Goal: Navigation & Orientation: Find specific page/section

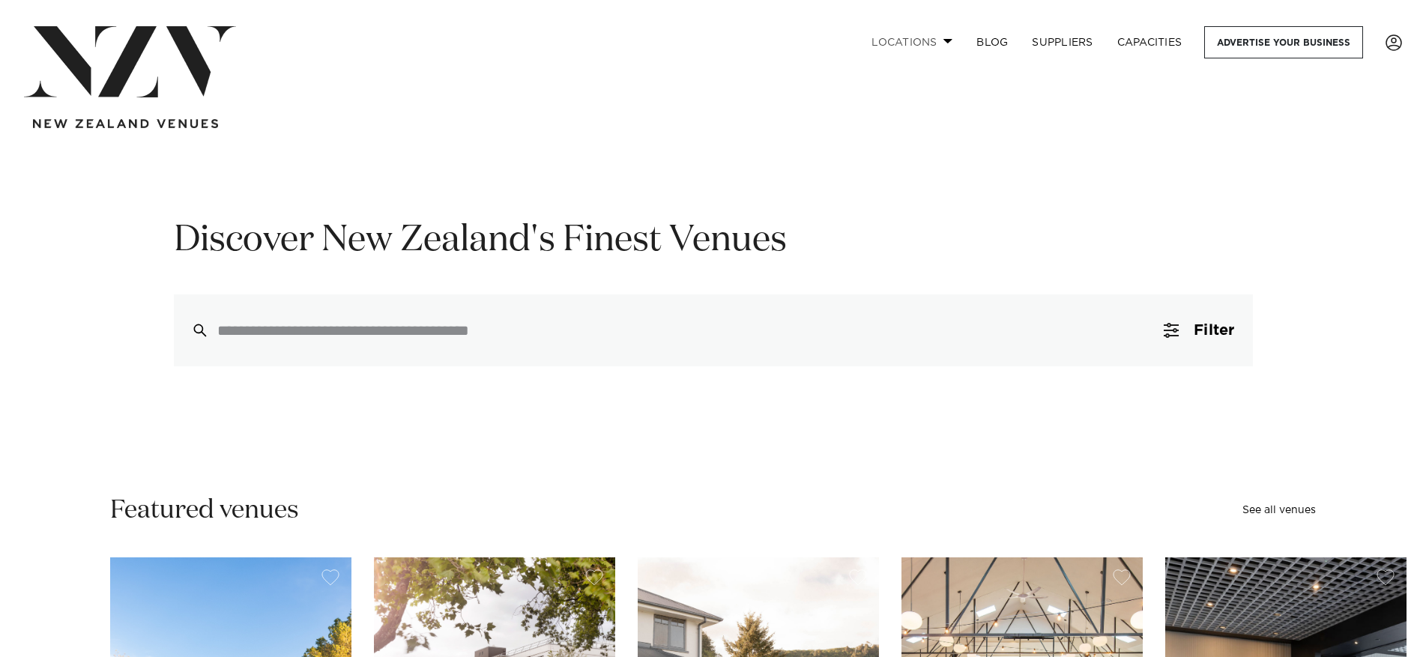
click at [895, 44] on link "Locations" at bounding box center [911, 42] width 105 height 32
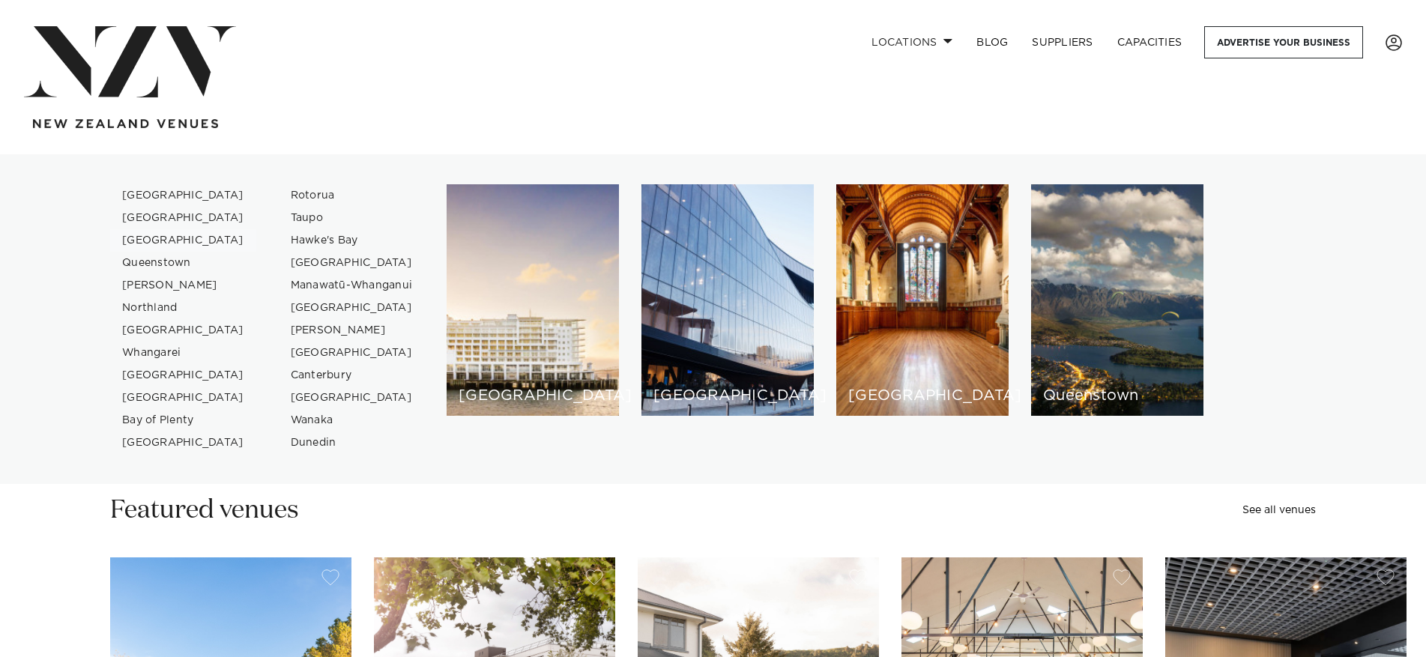
click at [170, 235] on link "[GEOGRAPHIC_DATA]" at bounding box center [183, 240] width 146 height 22
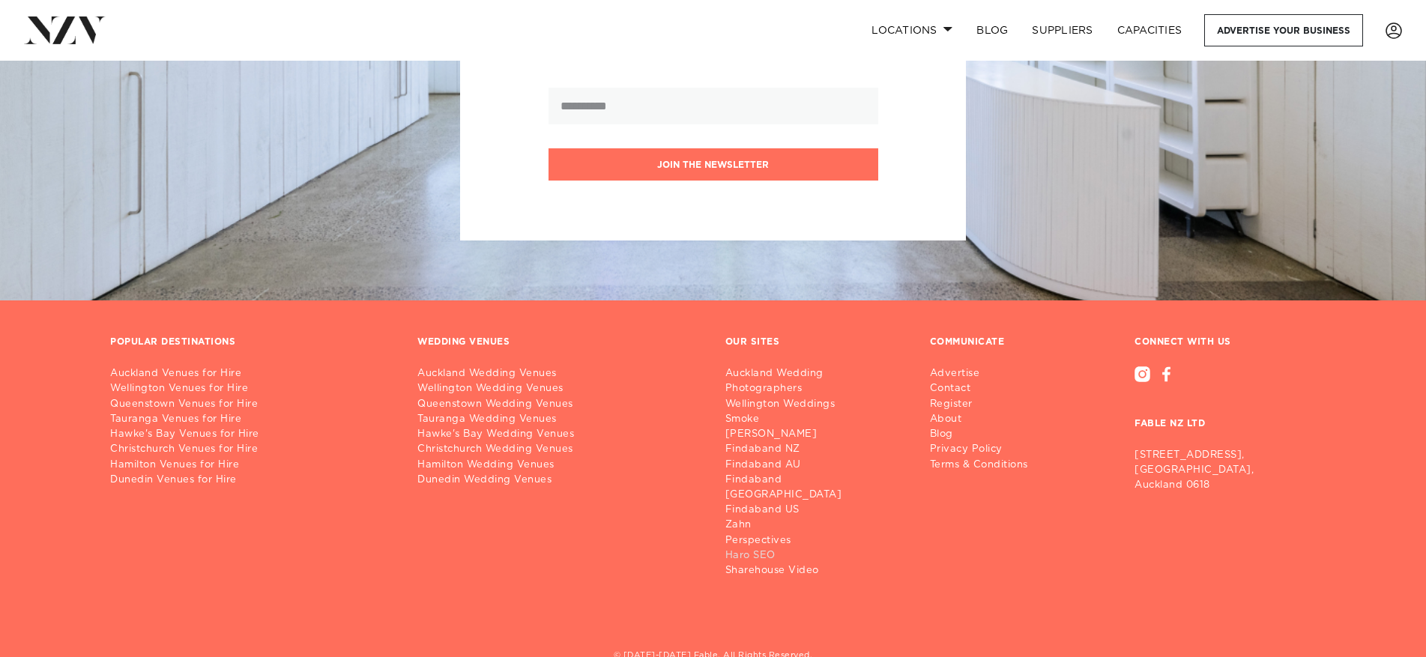
scroll to position [5615, 0]
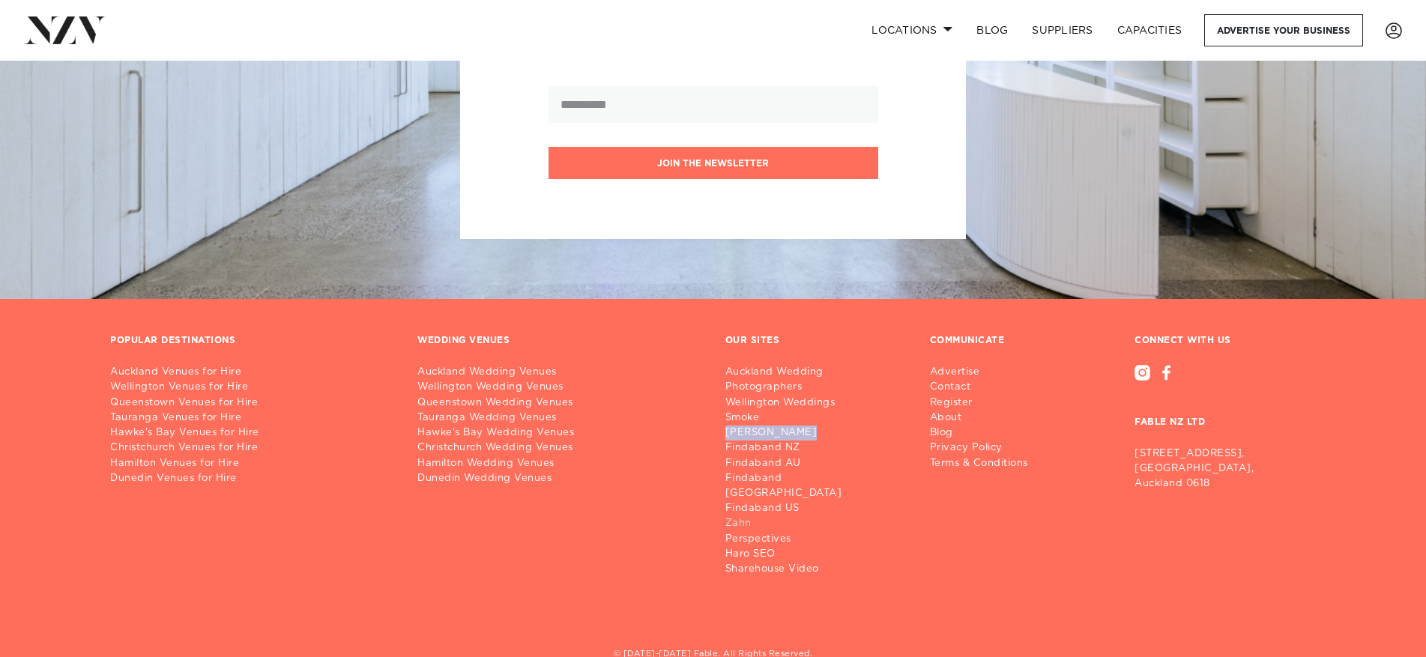
click at [732, 516] on link "Zahn" at bounding box center [815, 523] width 181 height 15
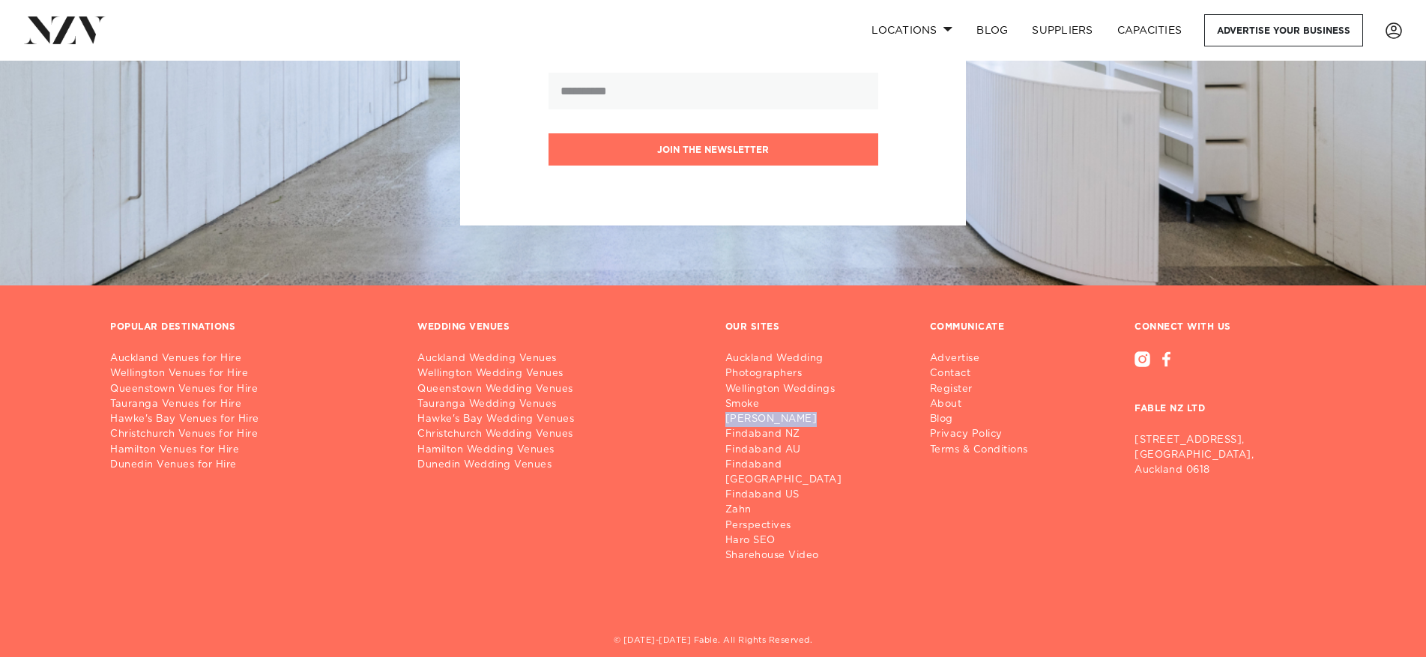
scroll to position [5631, 0]
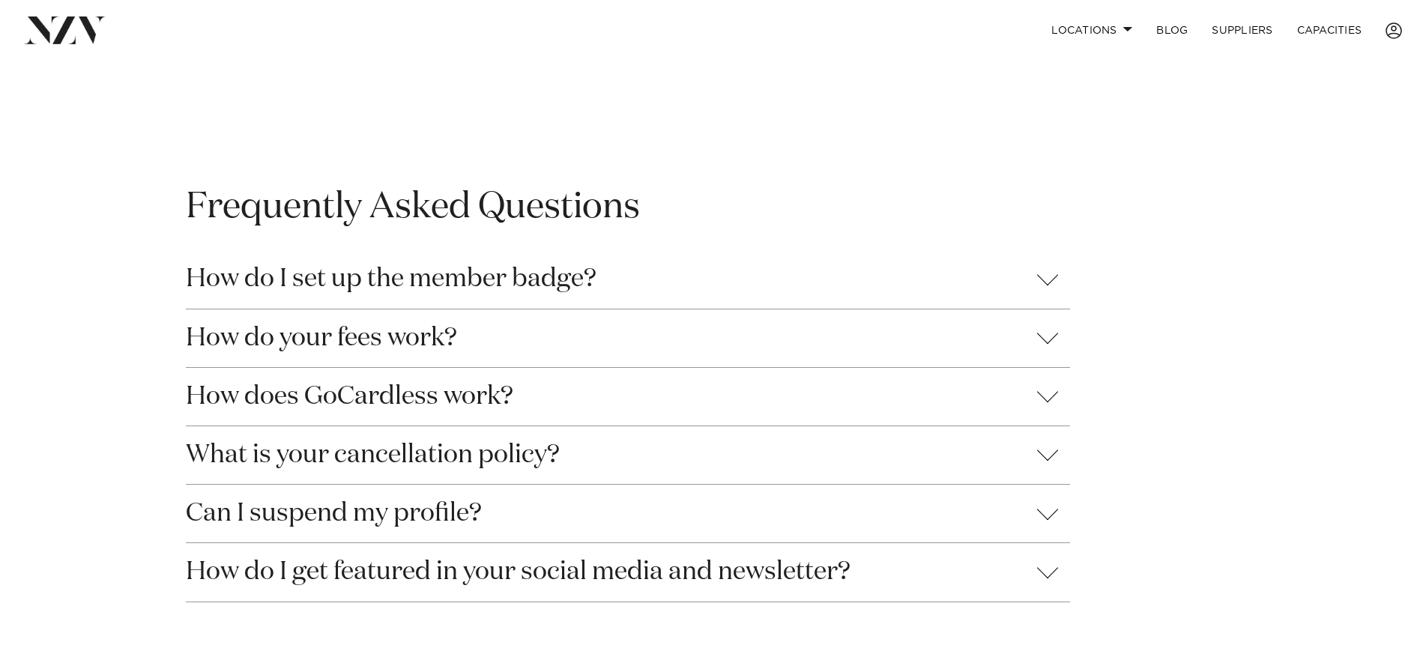
scroll to position [1341, 0]
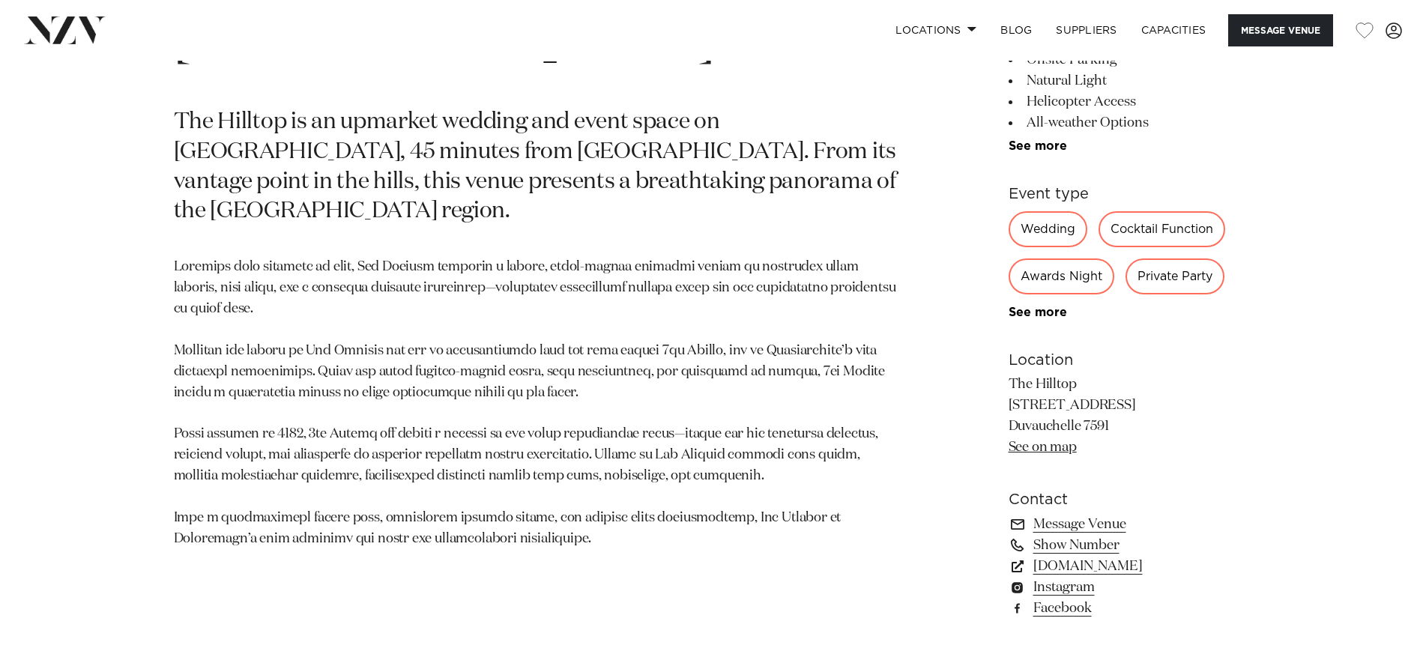
scroll to position [871, 0]
click at [1068, 570] on link "www.thehilltop.co.nz" at bounding box center [1131, 565] width 244 height 21
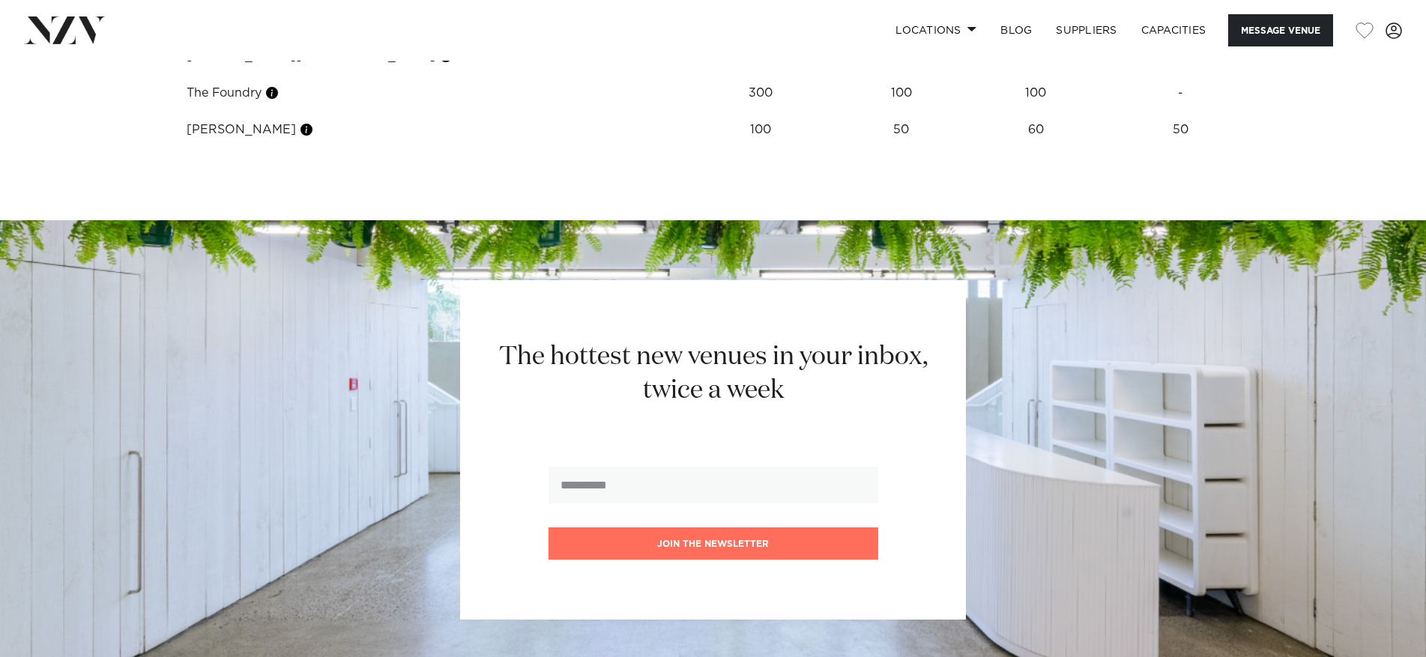
scroll to position [2152, 0]
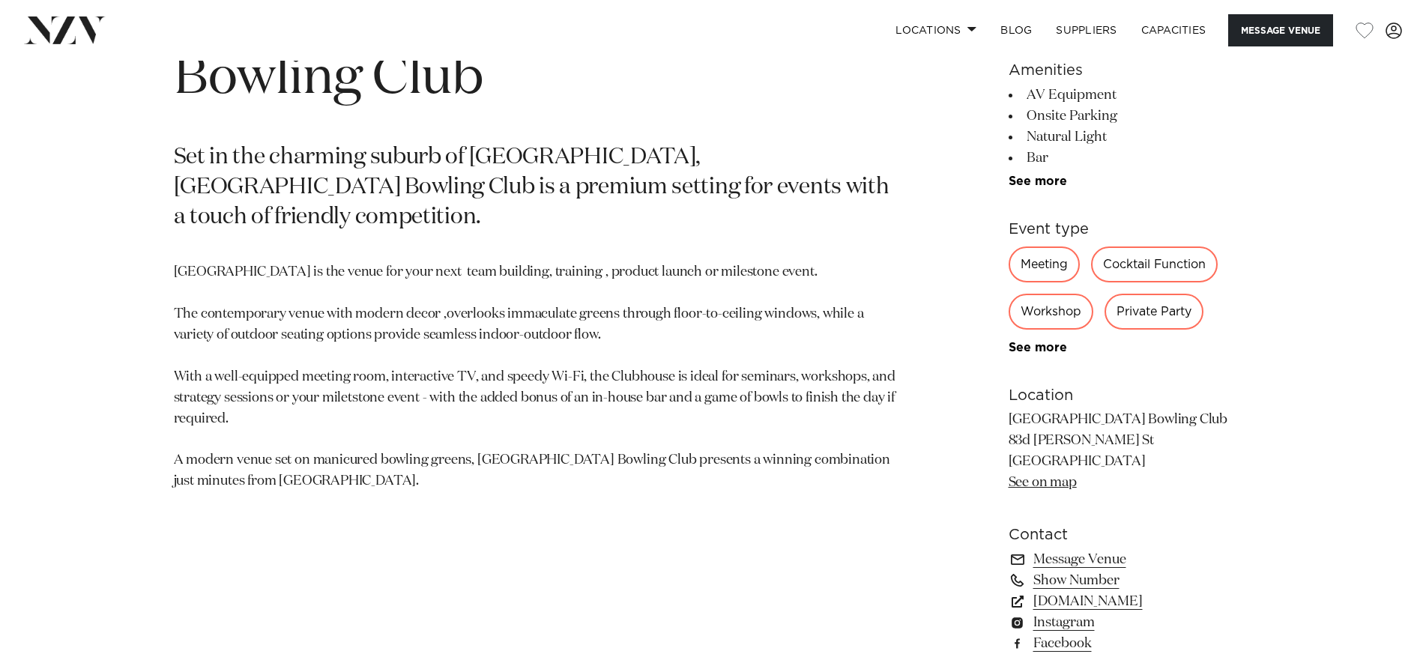
scroll to position [838, 0]
click at [1136, 605] on link "[DOMAIN_NAME]" at bounding box center [1131, 598] width 244 height 21
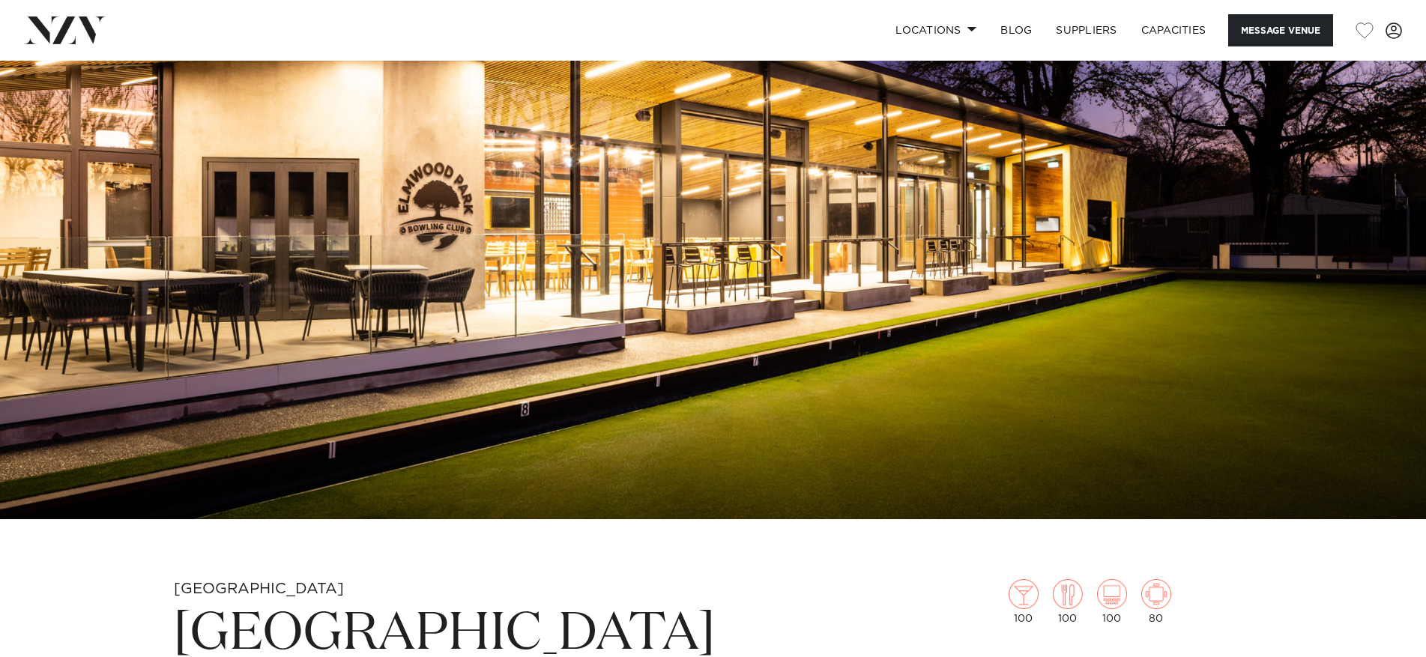
scroll to position [211, 0]
